Goal: Information Seeking & Learning: Learn about a topic

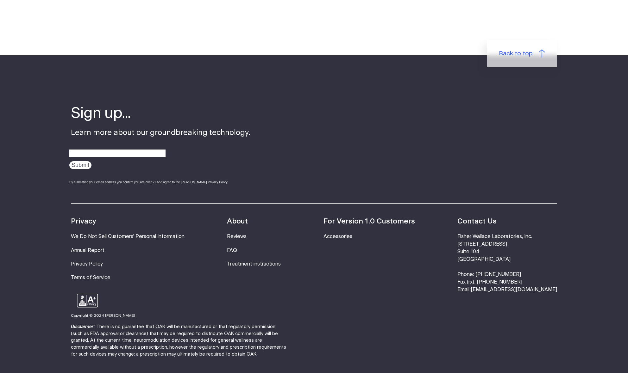
scroll to position [2051, 0]
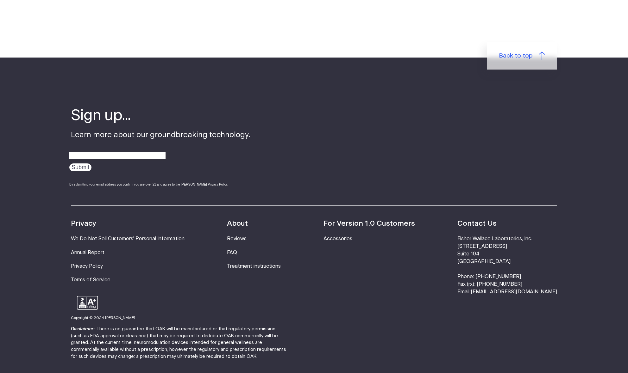
click at [96, 277] on link "Terms of Service" at bounding box center [91, 279] width 40 height 5
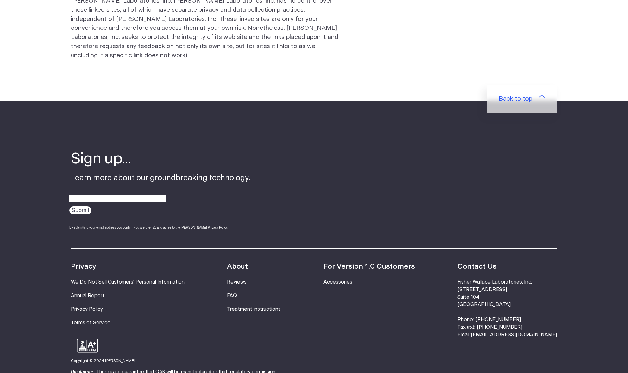
scroll to position [1570, 0]
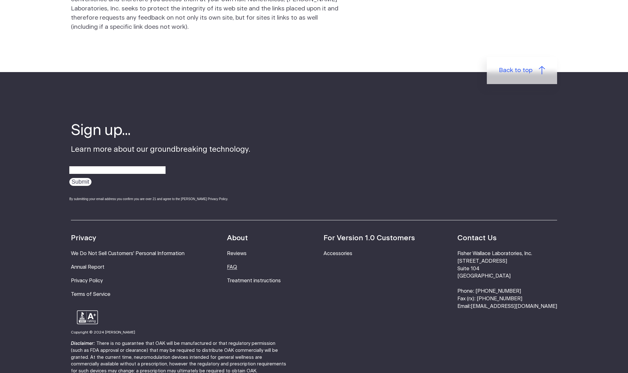
click at [237, 265] on link "FAQ" at bounding box center [232, 267] width 10 height 5
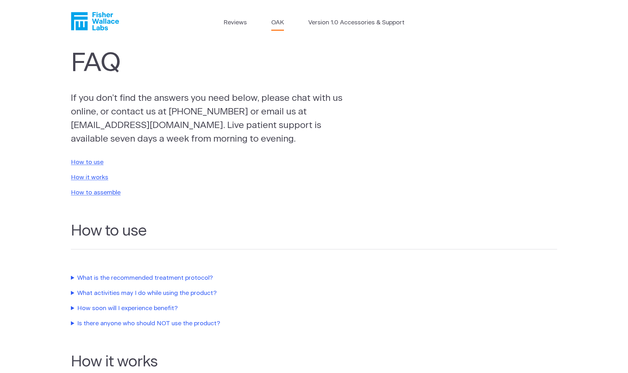
click at [275, 22] on link "OAK" at bounding box center [277, 22] width 13 height 9
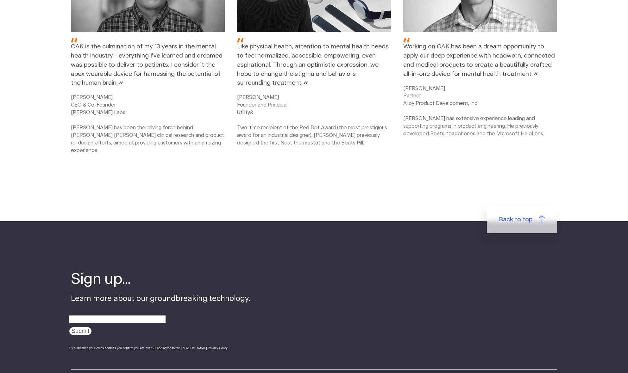
scroll to position [951, 0]
